Goal: Communication & Community: Share content

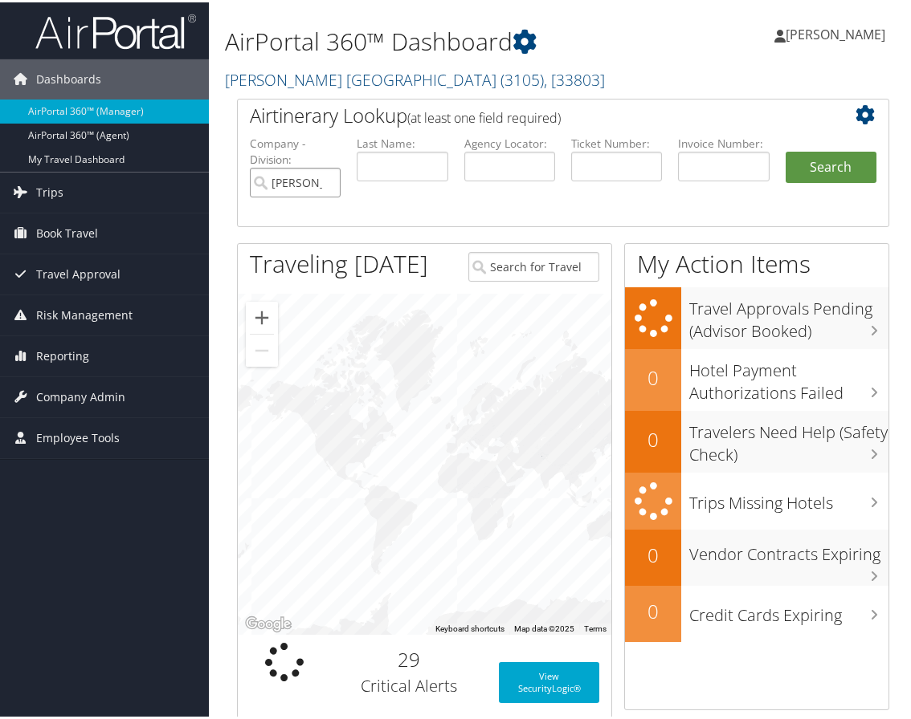
click at [329, 175] on input "[PERSON_NAME] [GEOGRAPHIC_DATA]" at bounding box center [295, 180] width 91 height 30
paste input "DJSGDP"
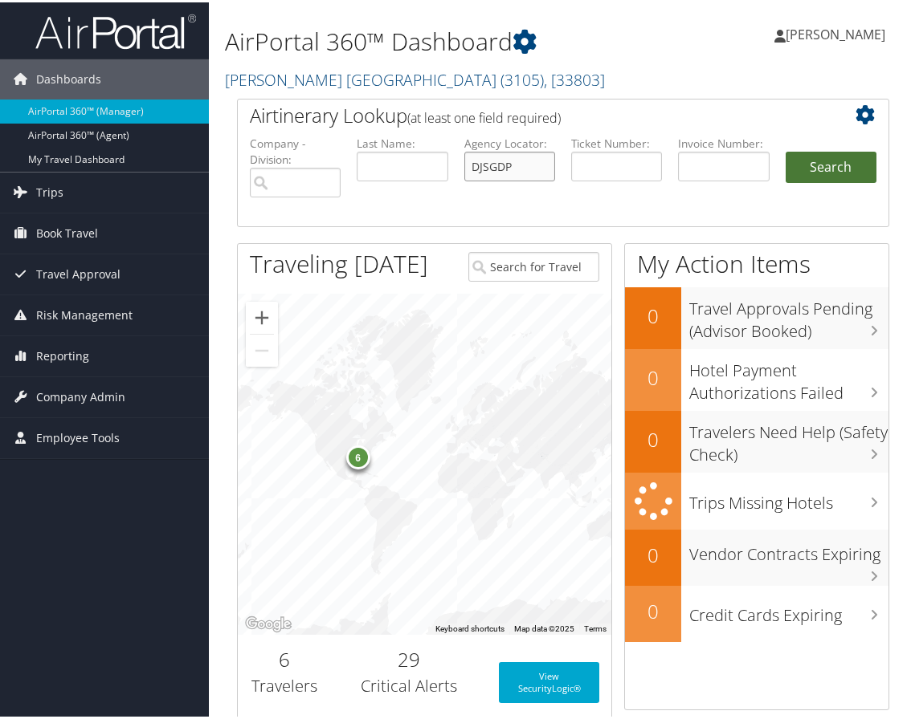
type input "DJSGDP"
click at [815, 175] on button "Search" at bounding box center [830, 165] width 91 height 32
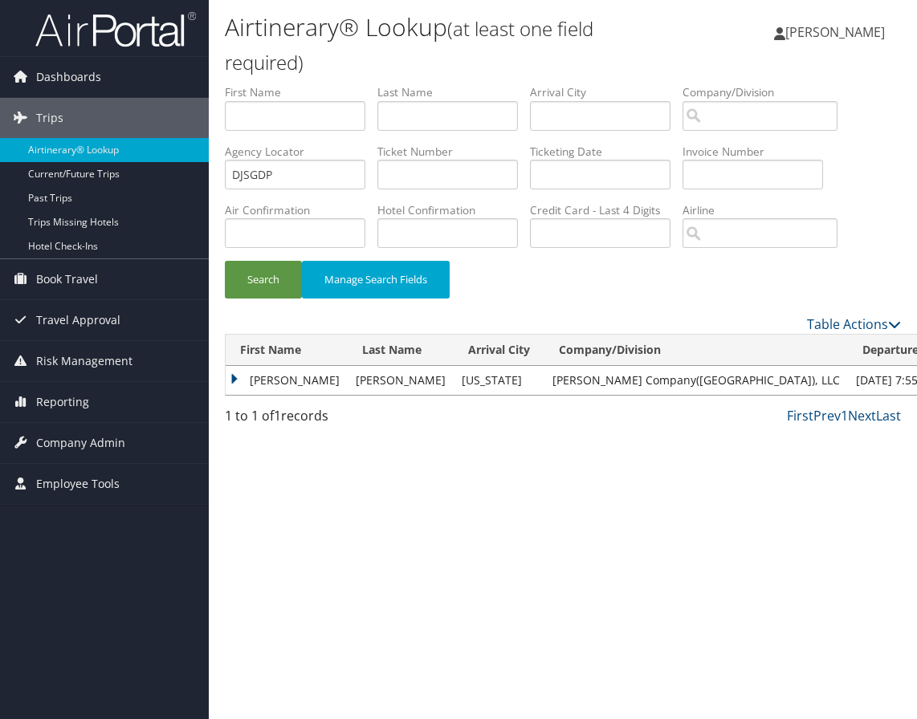
click at [232, 376] on td "ADNAN SHAMIM" at bounding box center [287, 380] width 122 height 29
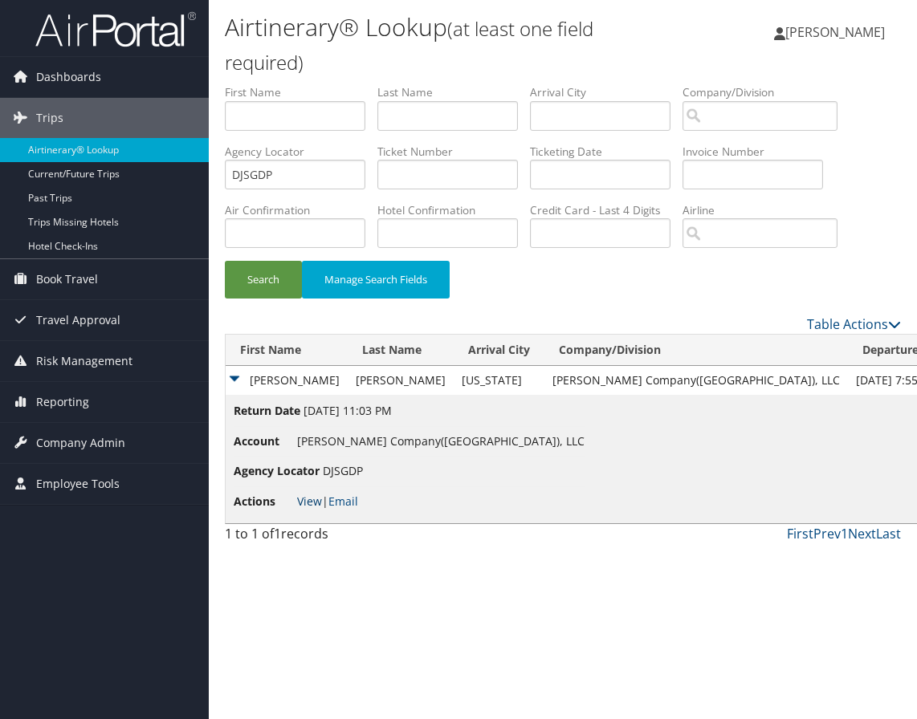
click at [308, 499] on link "View" at bounding box center [309, 501] width 25 height 15
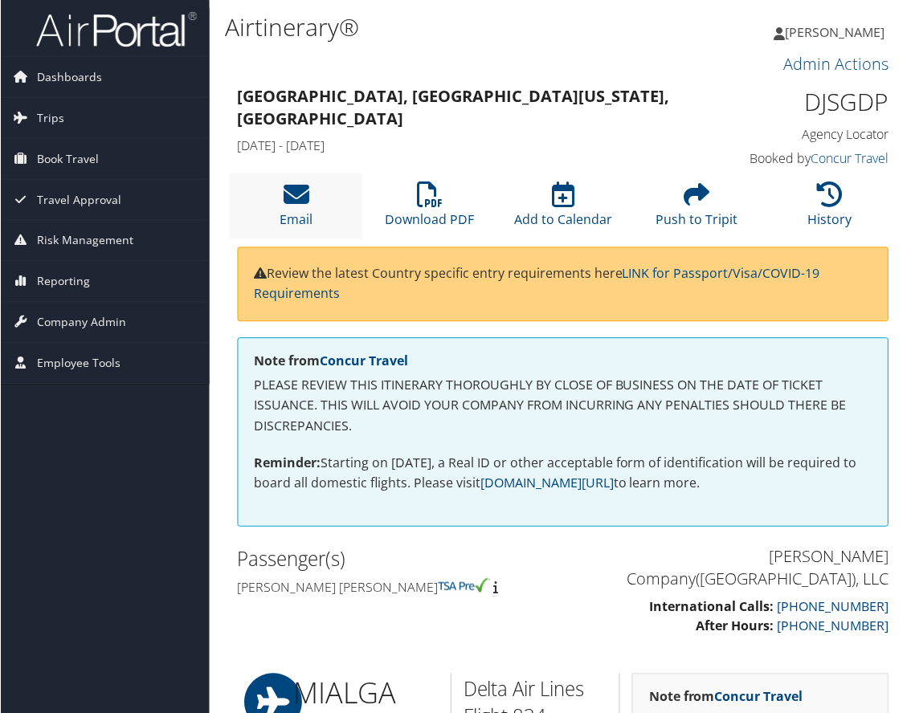
click at [291, 227] on li "Email" at bounding box center [295, 205] width 133 height 65
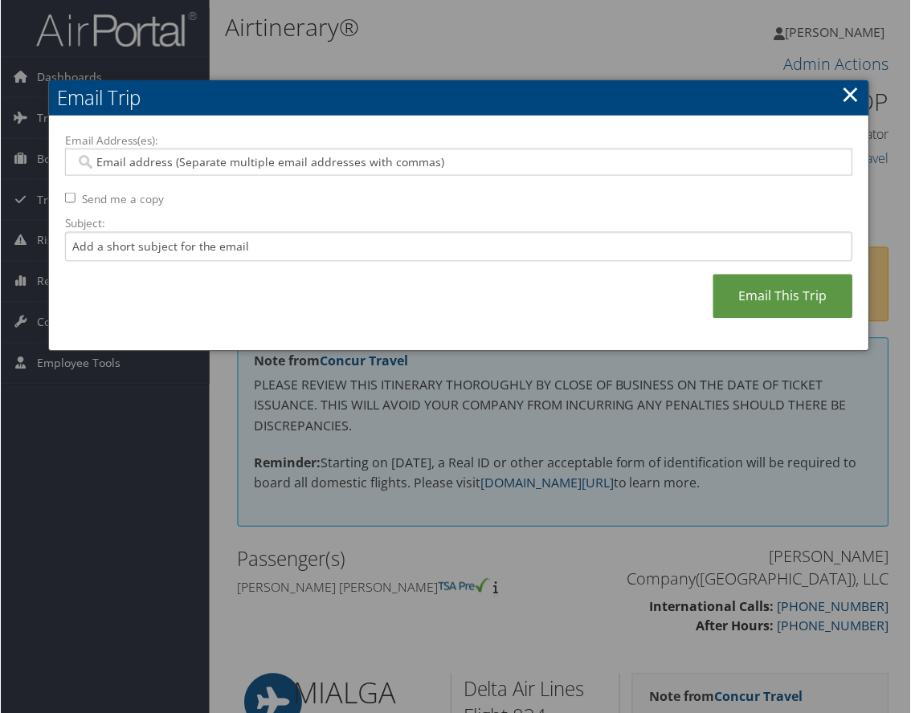
click at [337, 171] on div at bounding box center [458, 162] width 789 height 27
type input "ingrid.lambert@"
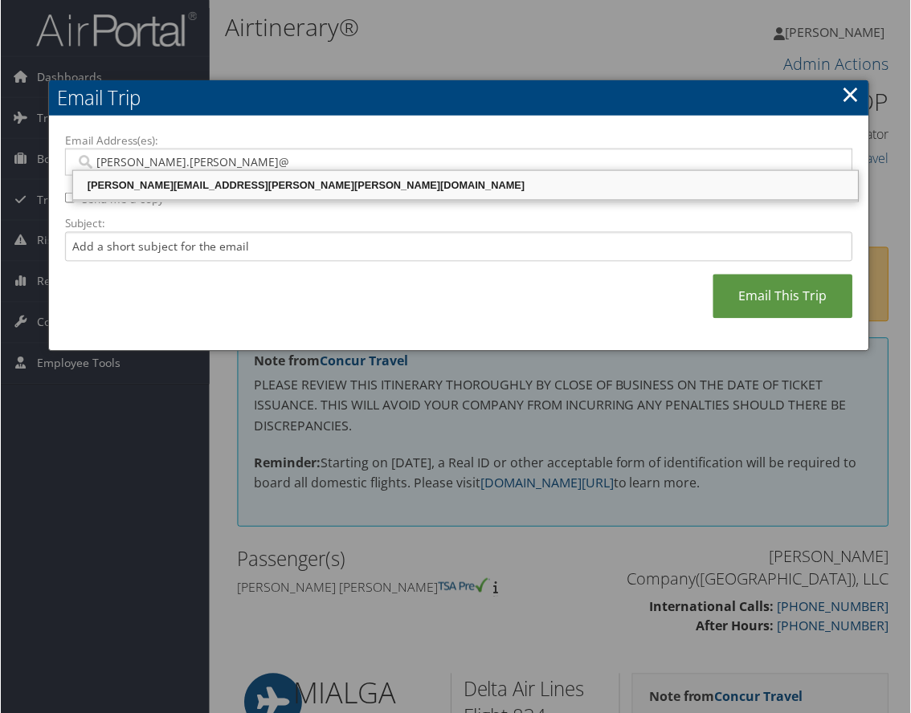
click at [212, 181] on div "INGRID.LAMBERT@NIELSEN.COM" at bounding box center [465, 185] width 781 height 16
type input "INGRID.LAMBERT@NIELSEN.COM"
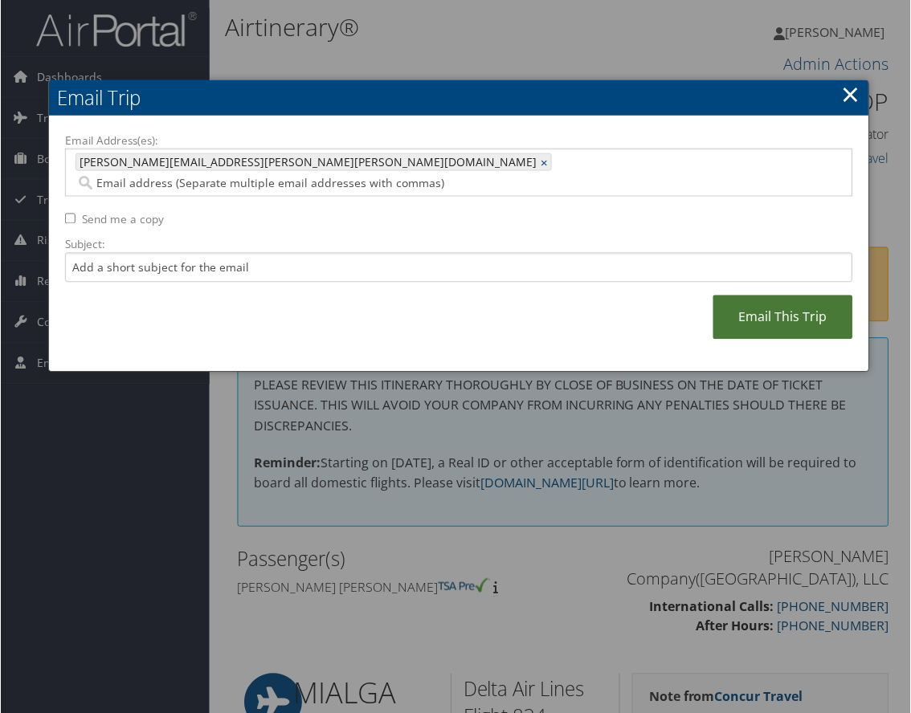
click at [763, 297] on link "Email This Trip" at bounding box center [783, 317] width 140 height 44
